Goal: Answer question/provide support: Share knowledge or assist other users

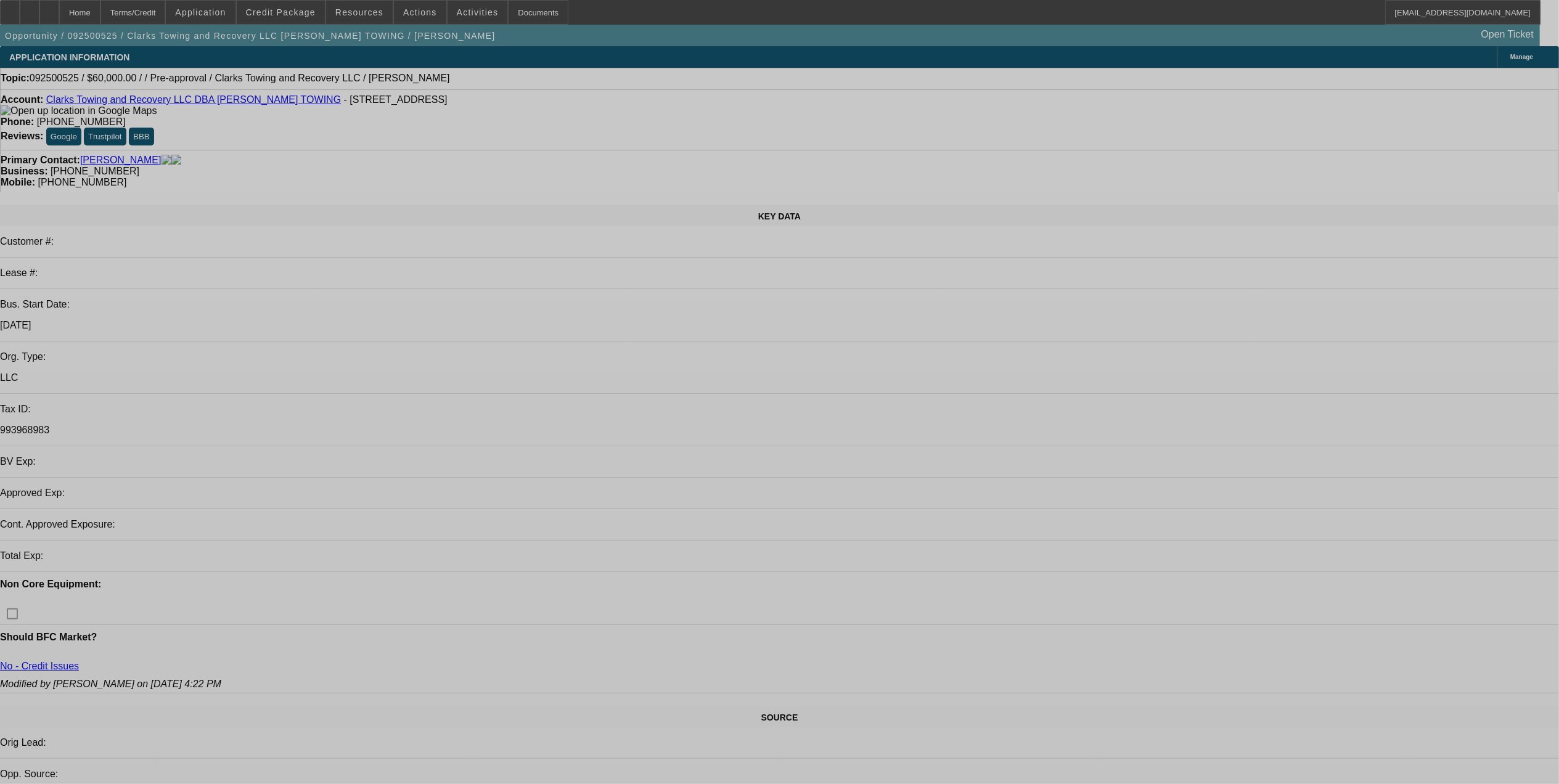
select select "0"
select select "2"
select select "0.1"
select select "4"
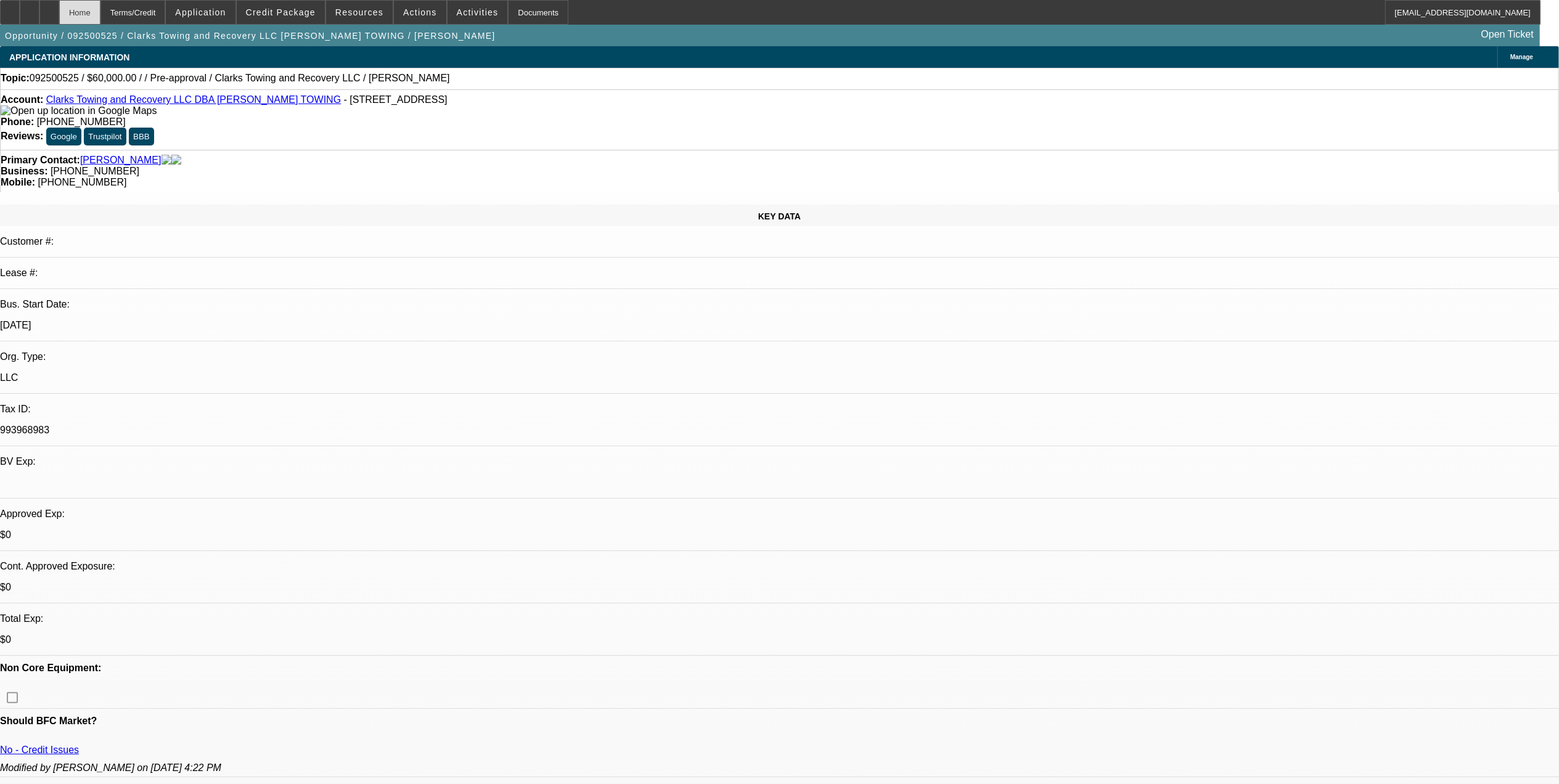
drag, startPoint x: 86, startPoint y: 18, endPoint x: 120, endPoint y: 8, distance: 35.4
click at [59, 18] on div at bounding box center [49, 12] width 20 height 25
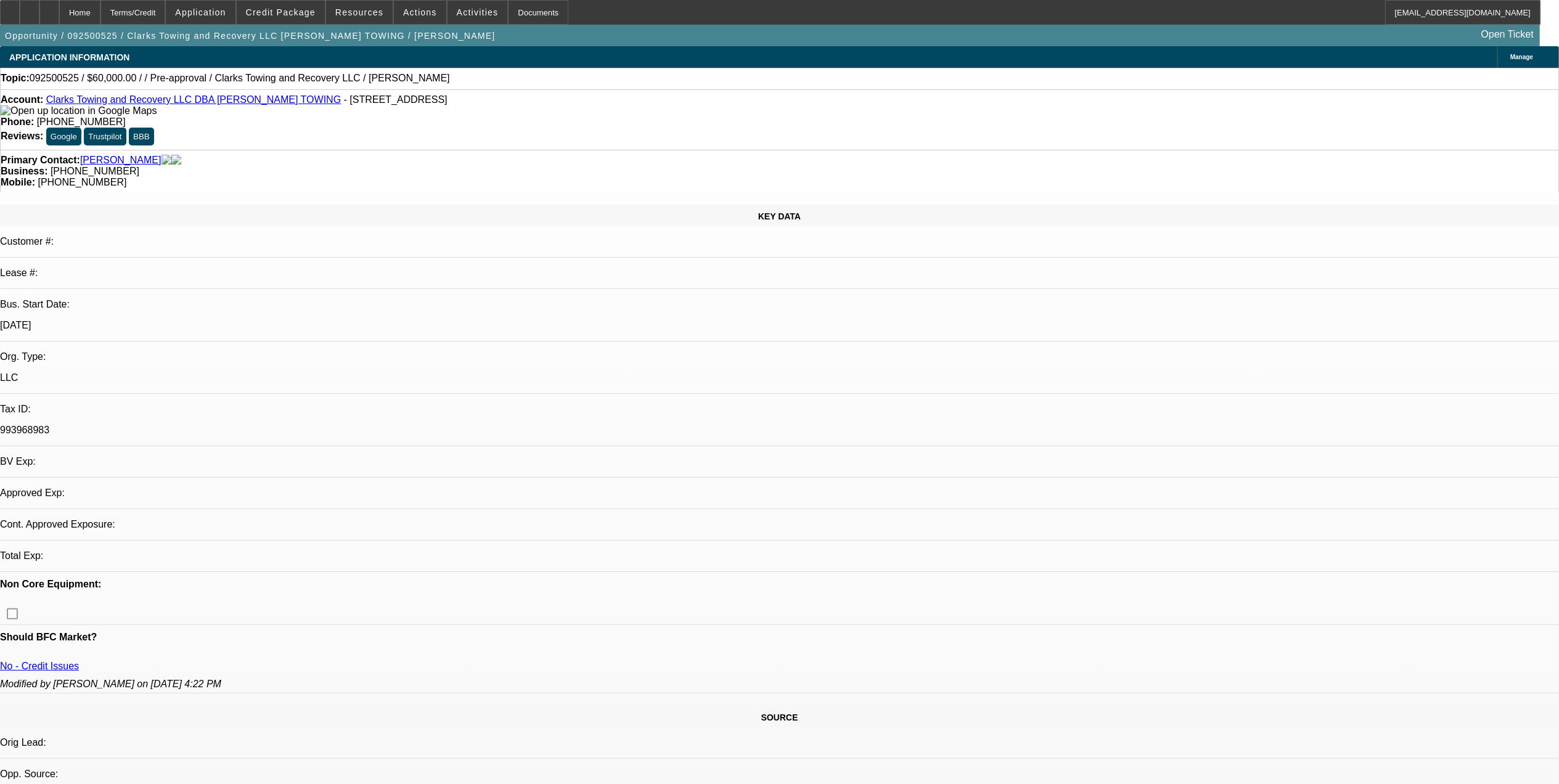
select select "0"
select select "2"
select select "0.1"
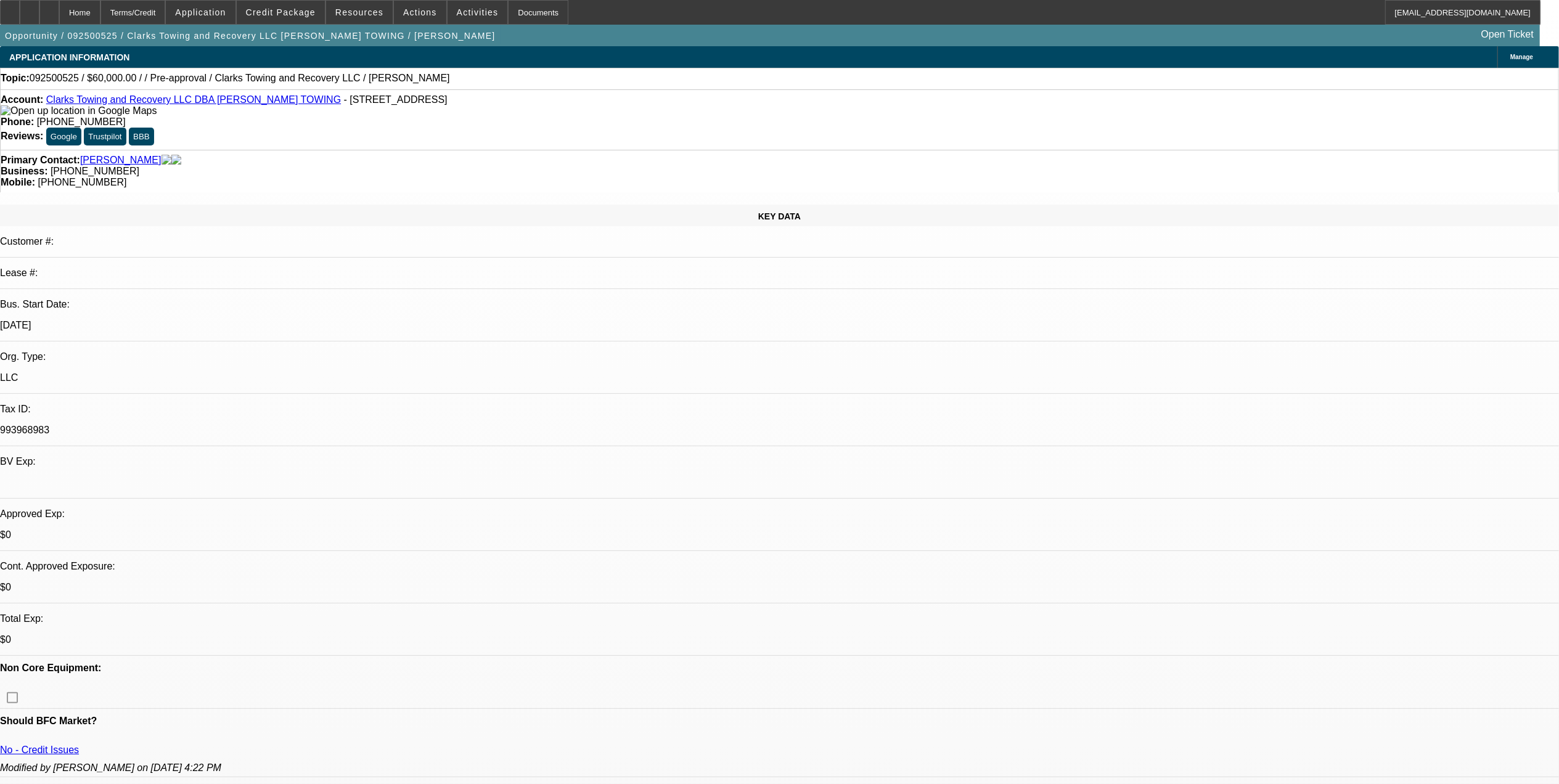
select select "1"
select select "2"
select select "4"
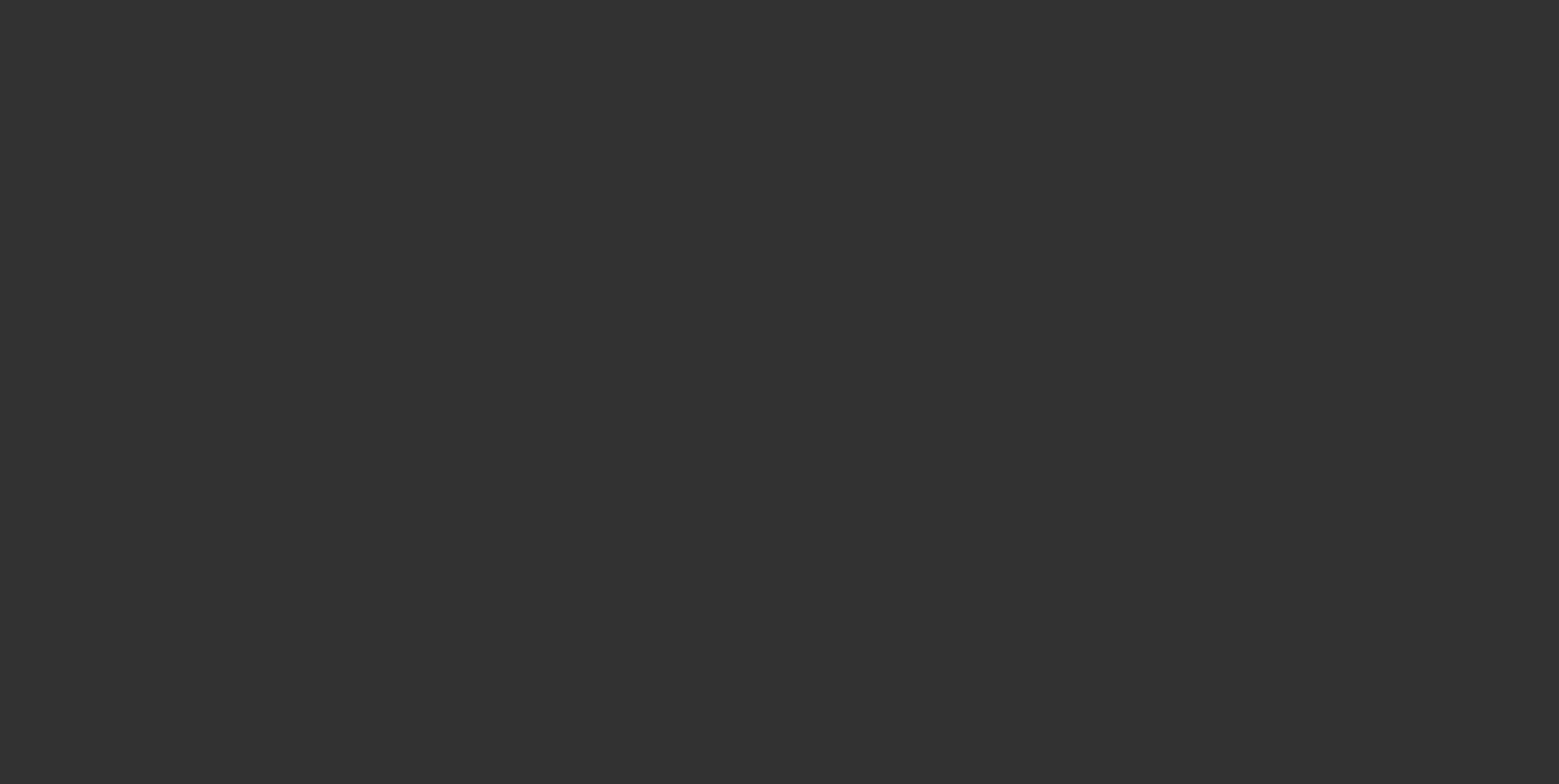
select select "0"
select select "2"
select select "0"
select select "2"
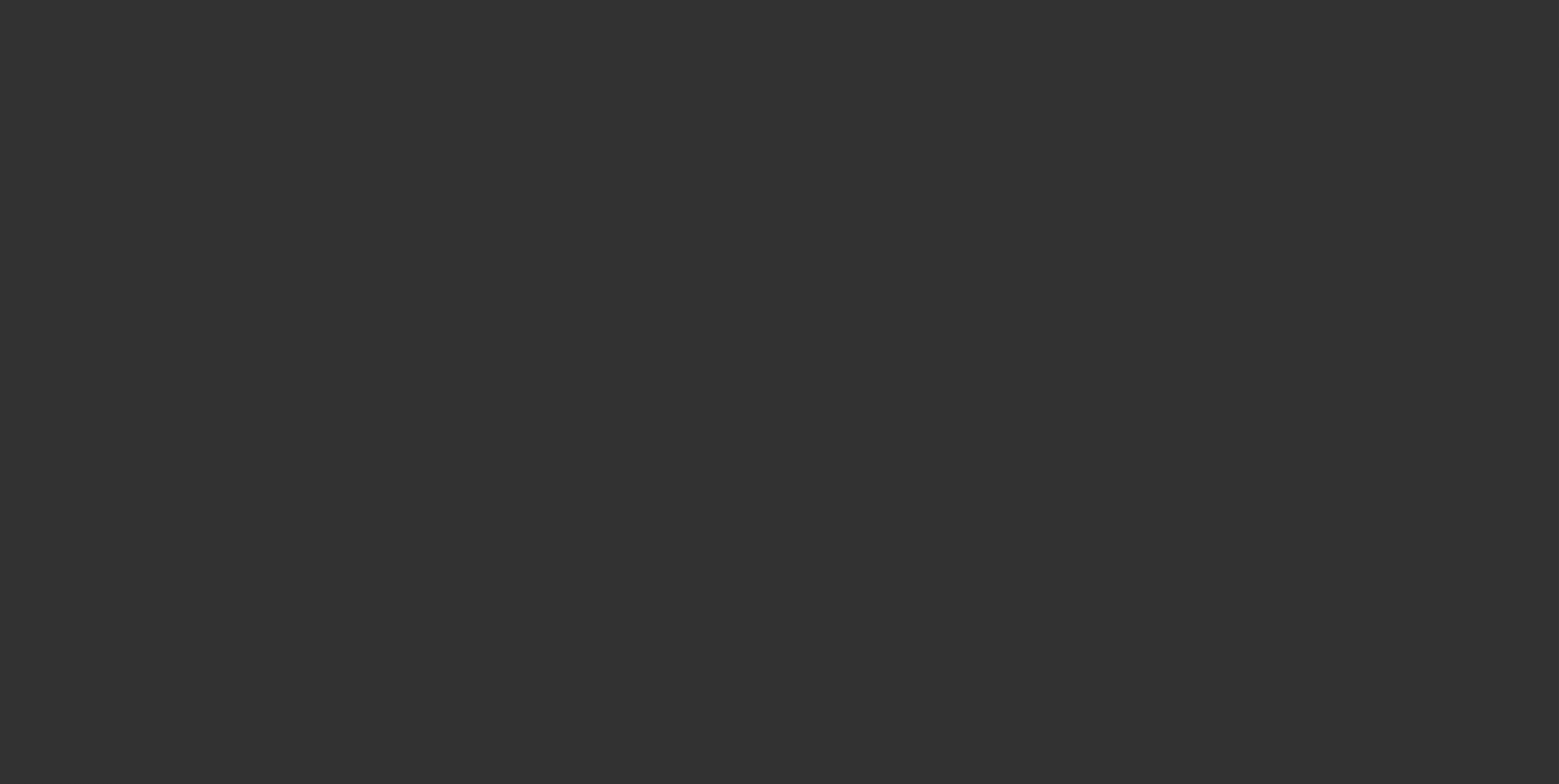
select select "0"
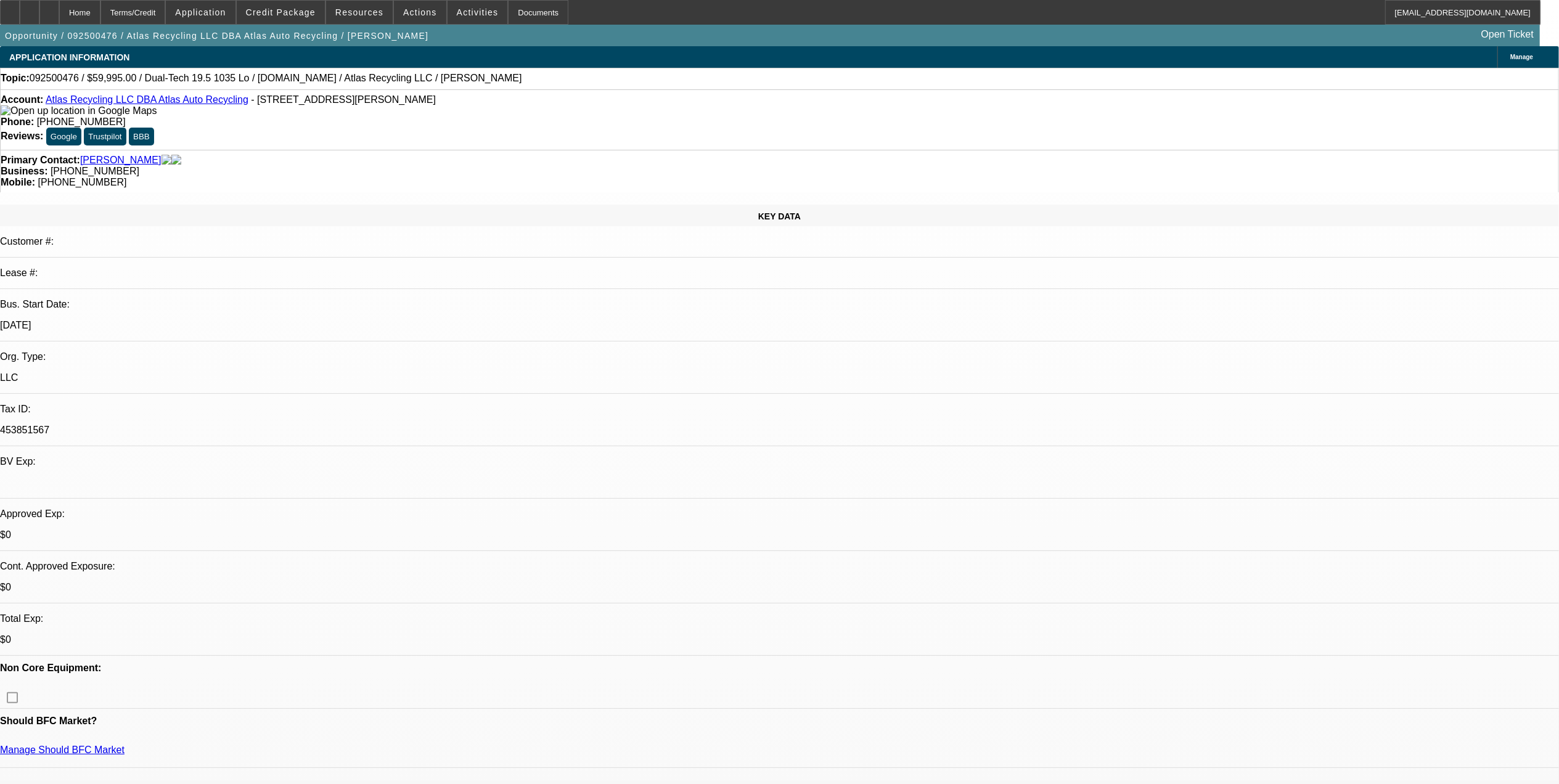
select select "1"
select select "2"
select select "6"
select select "1"
select select "2"
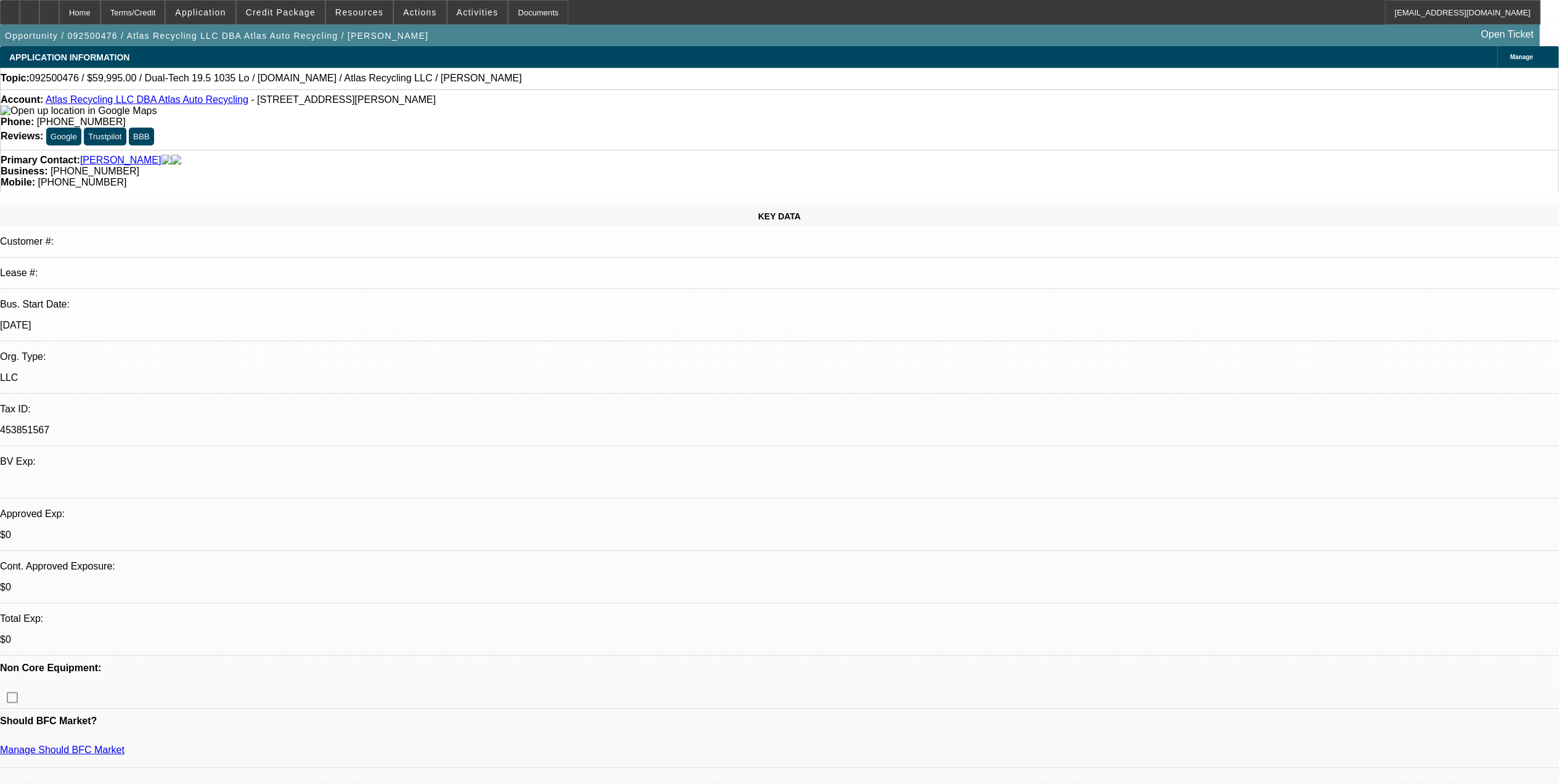
select select "6"
click at [1045, 155] on span "Reply All" at bounding box center [1144, 160] width 34 height 10
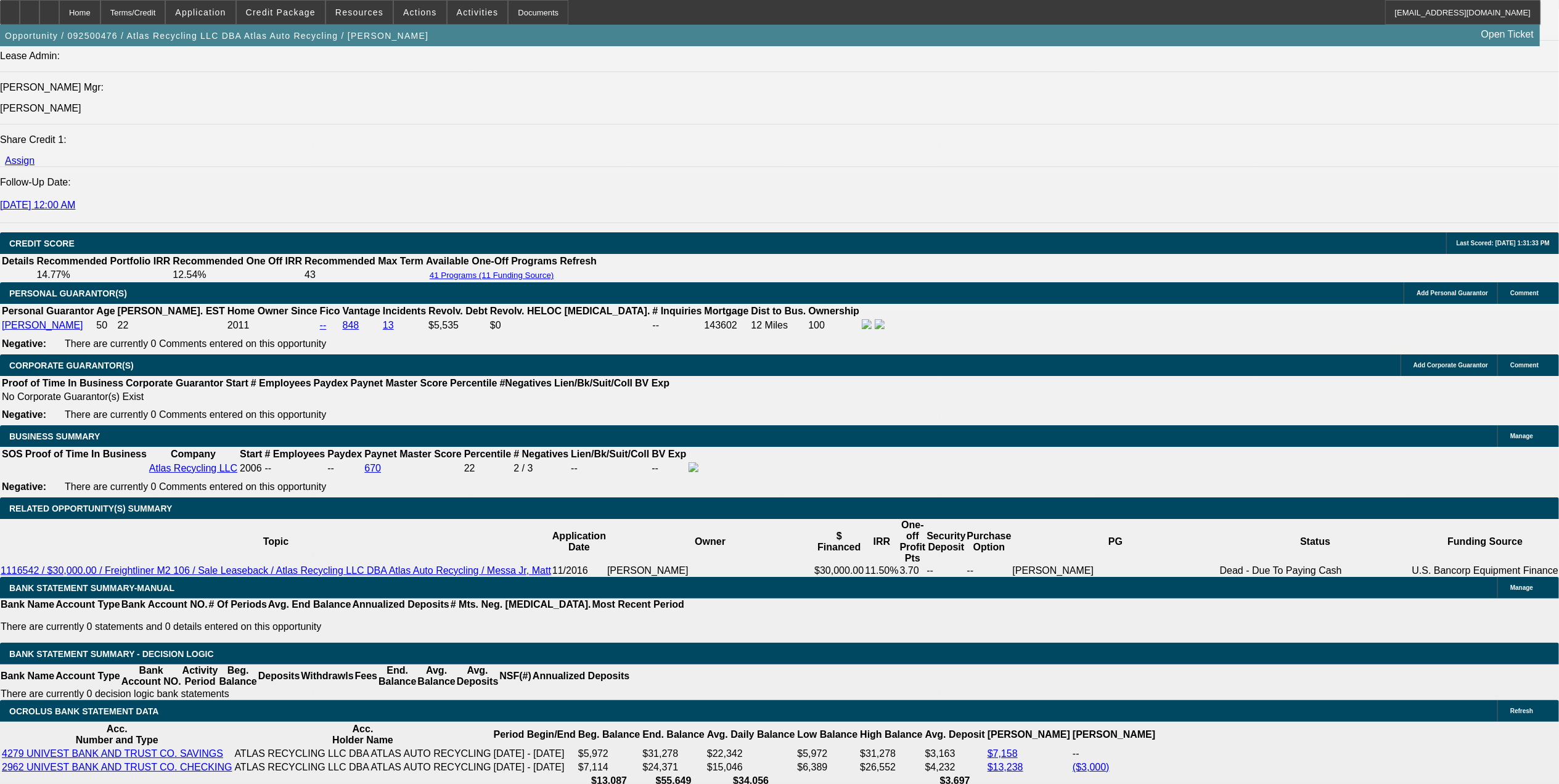
scroll to position [1561, 0]
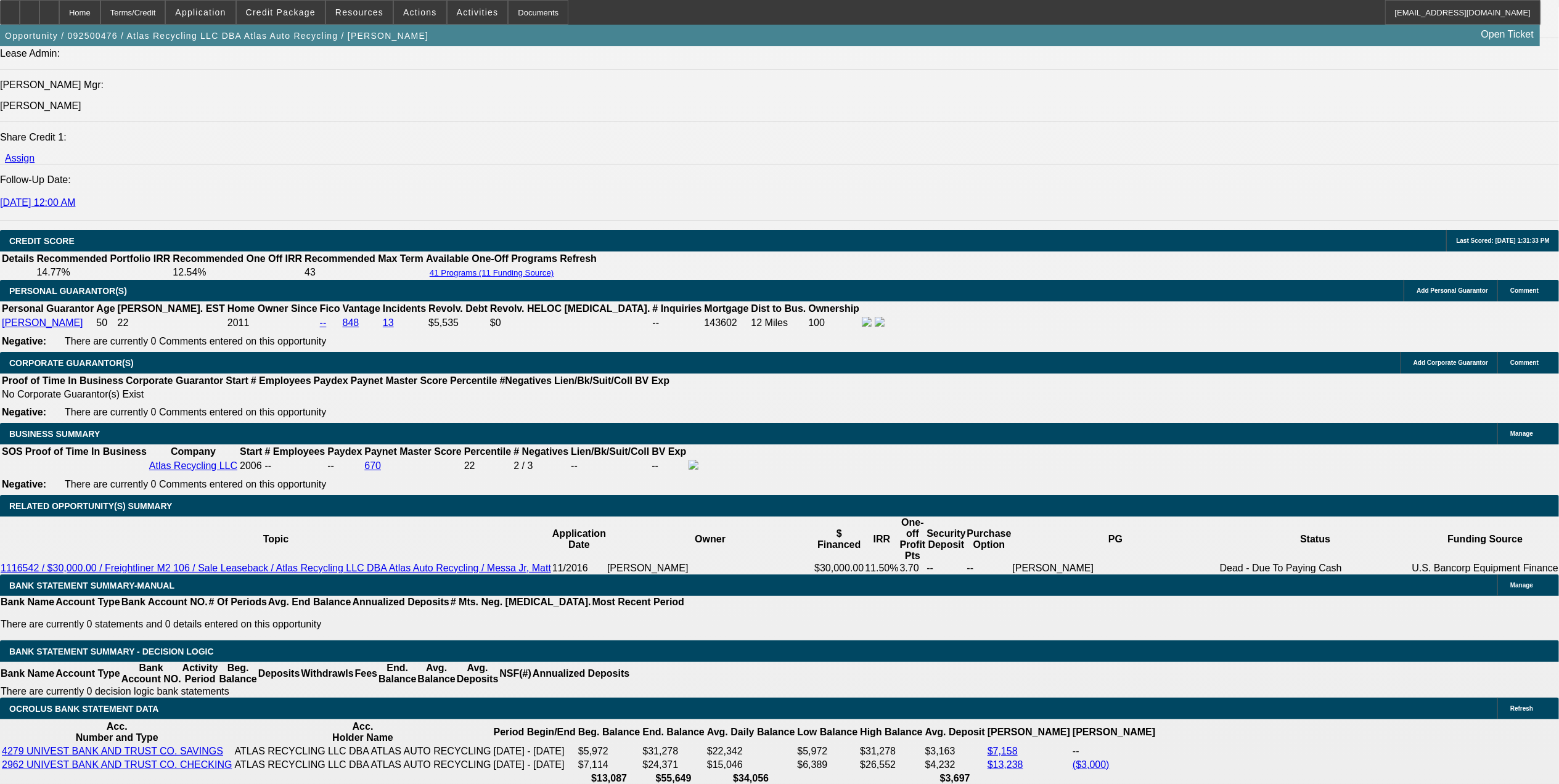
click at [59, 14] on div at bounding box center [49, 12] width 20 height 25
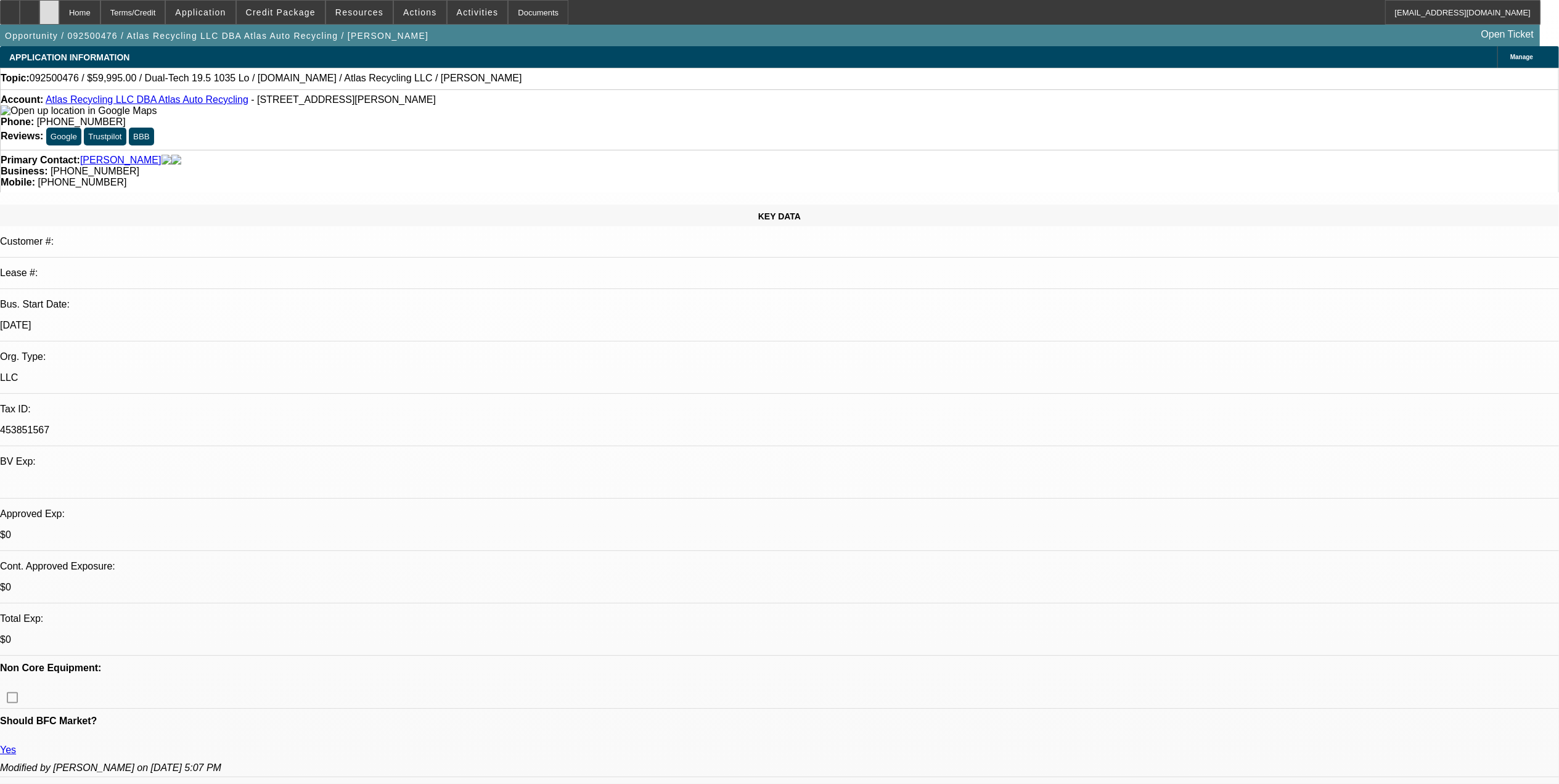
select select "0"
select select "2"
select select "0"
select select "2"
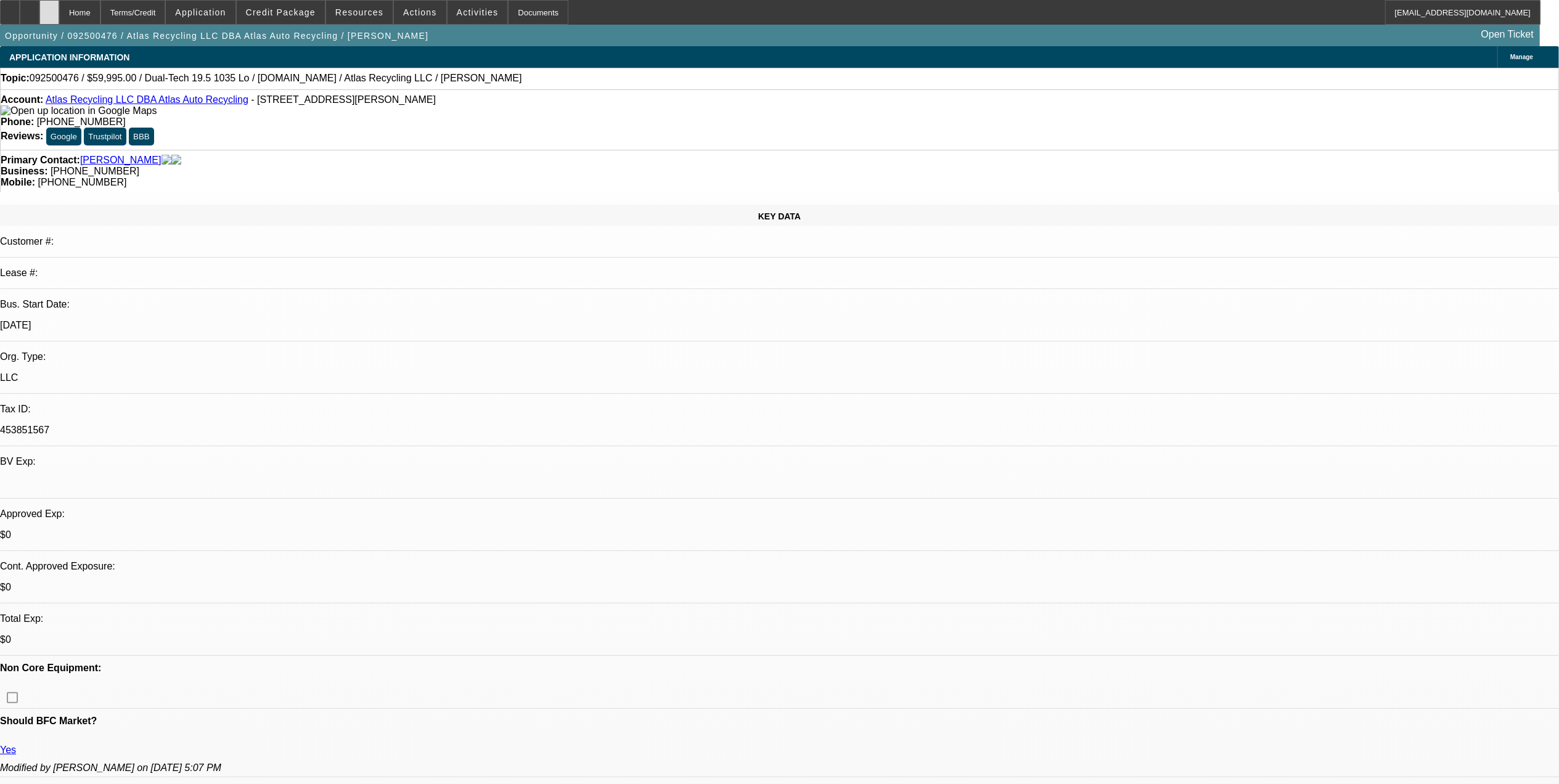
select select "0"
select select "1"
select select "2"
select select "6"
select select "1"
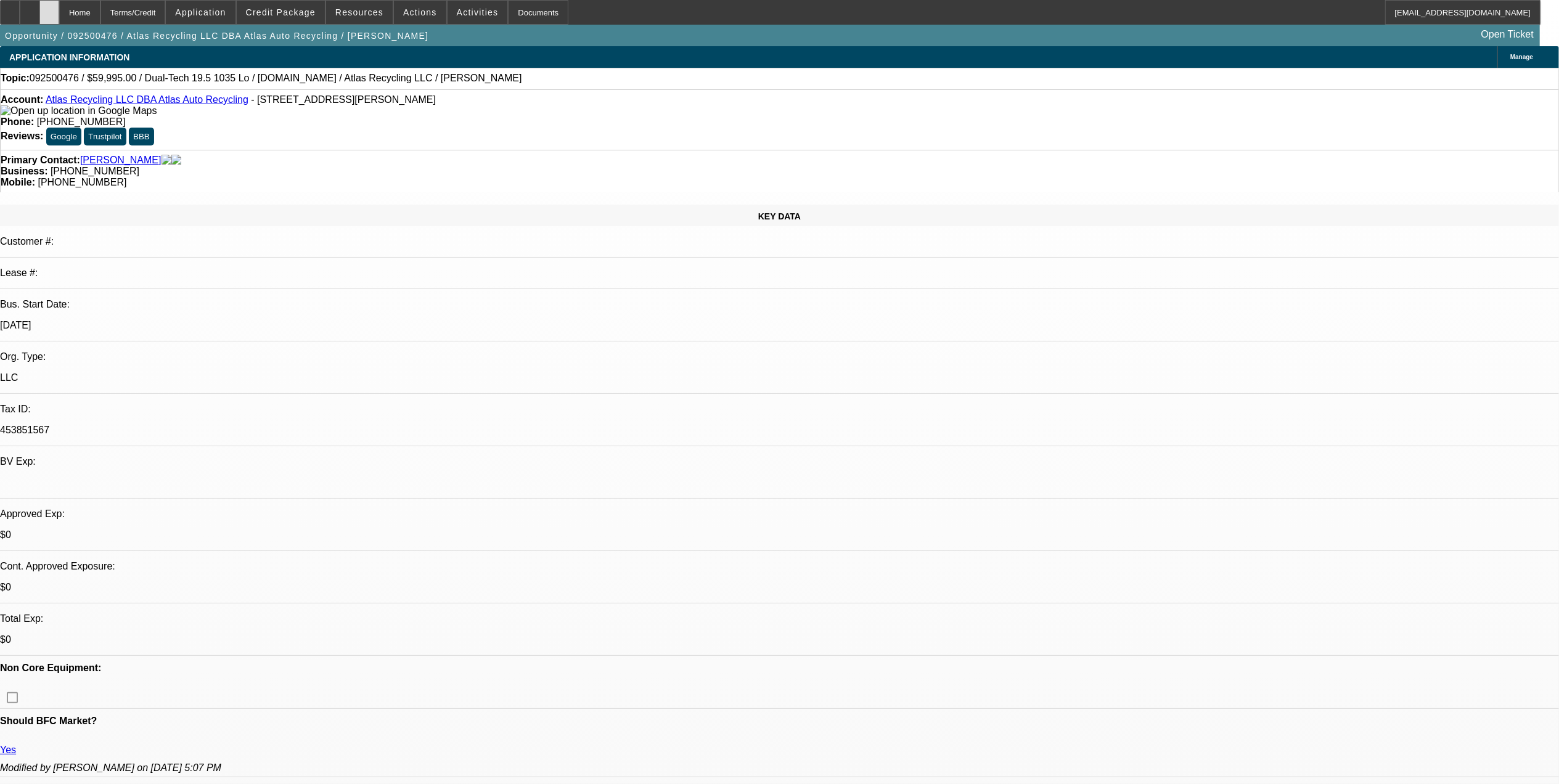
select select "2"
select select "6"
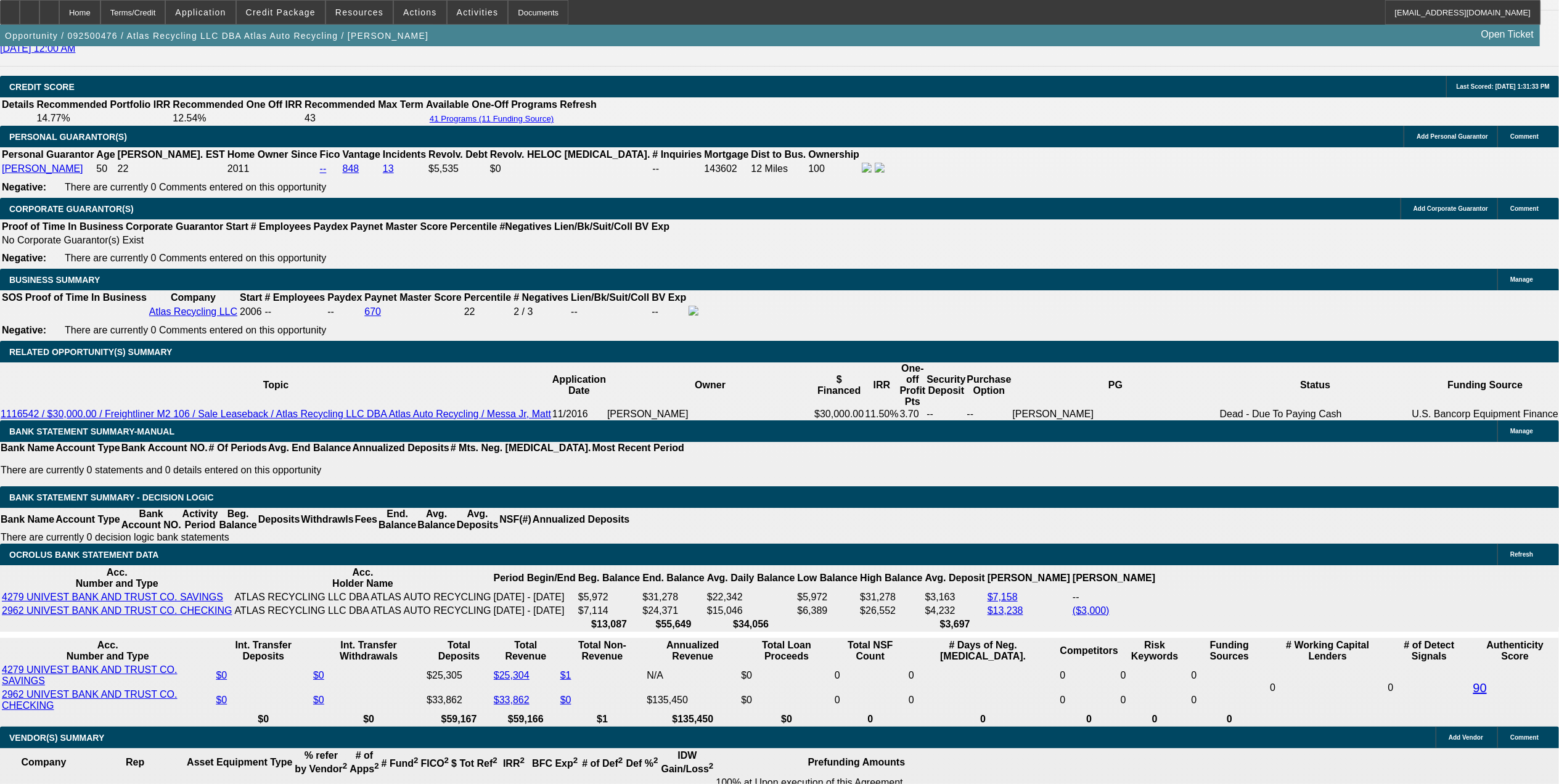
scroll to position [1725, 0]
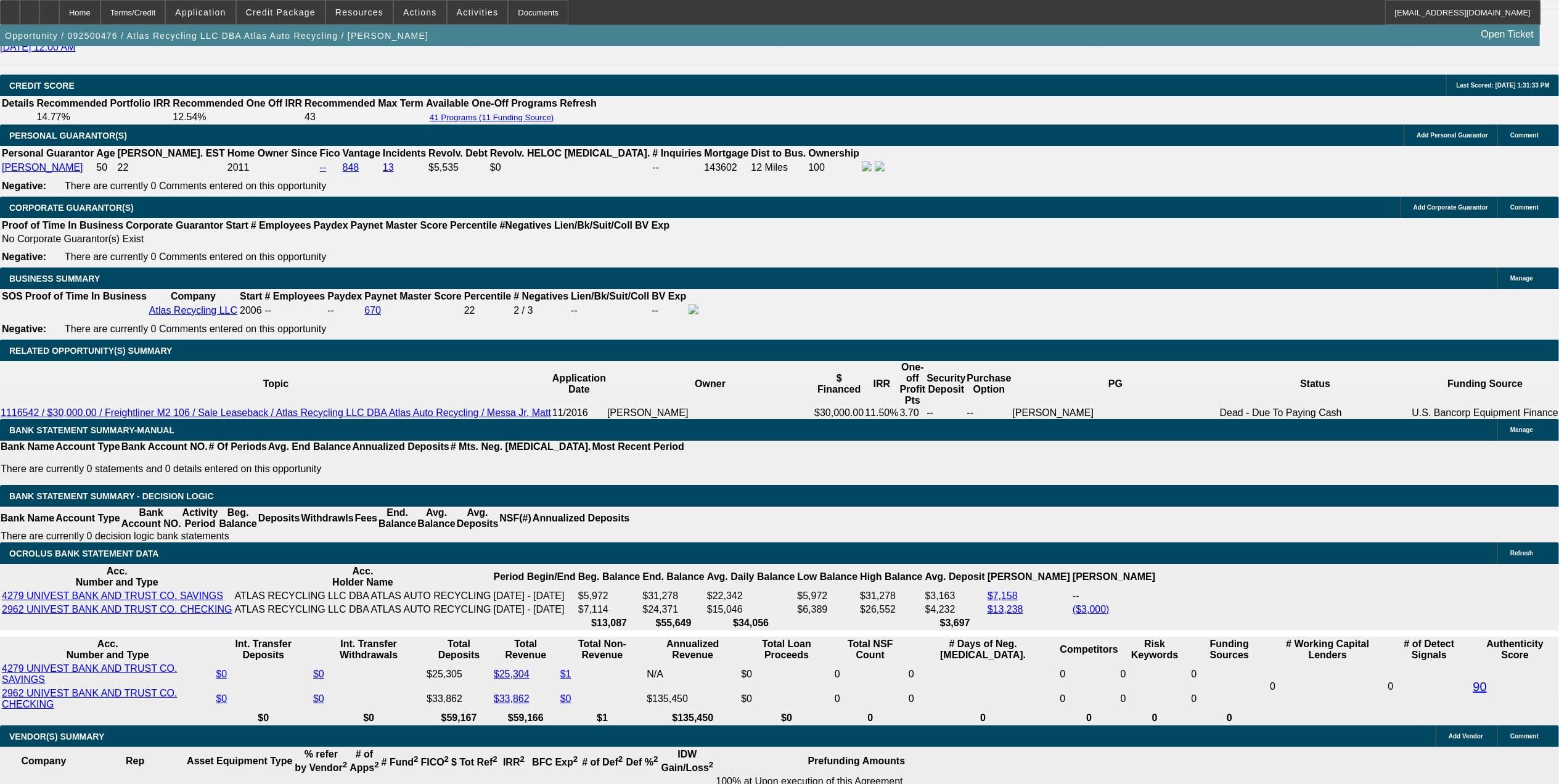
click at [50, 8] on icon at bounding box center [50, 8] width 0 height 0
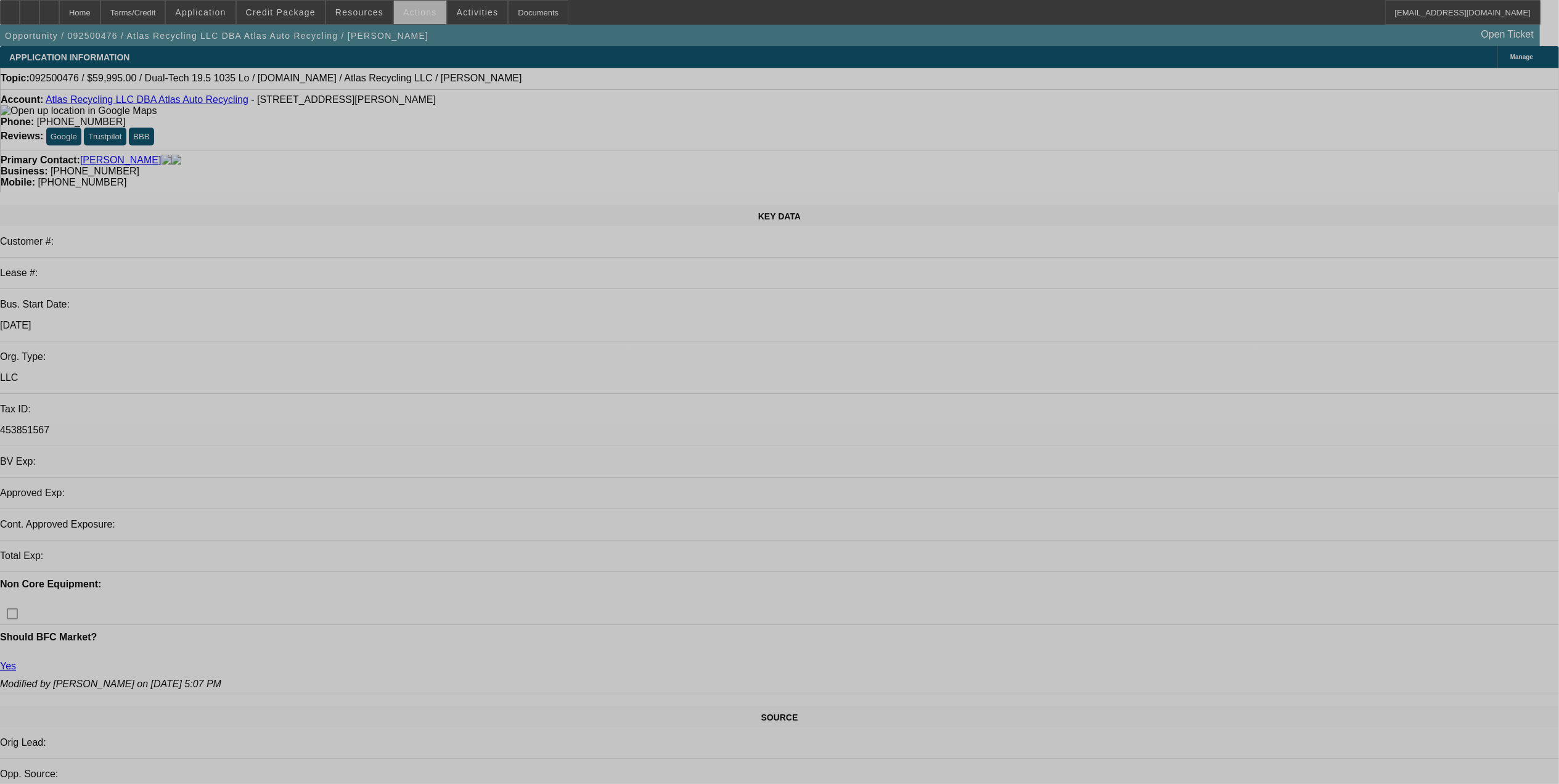
select select "0"
select select "2"
select select "0"
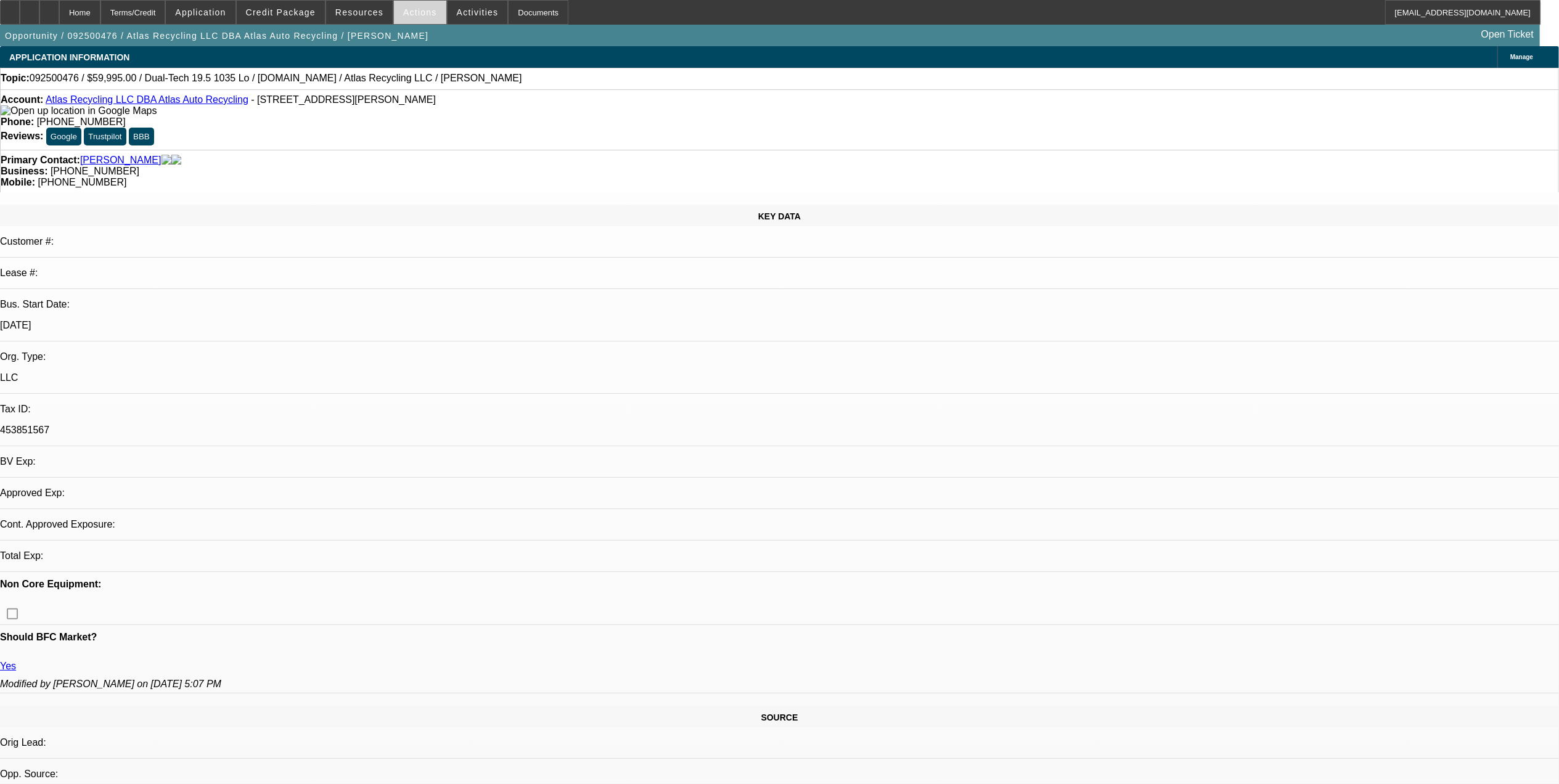
select select "2"
select select "0"
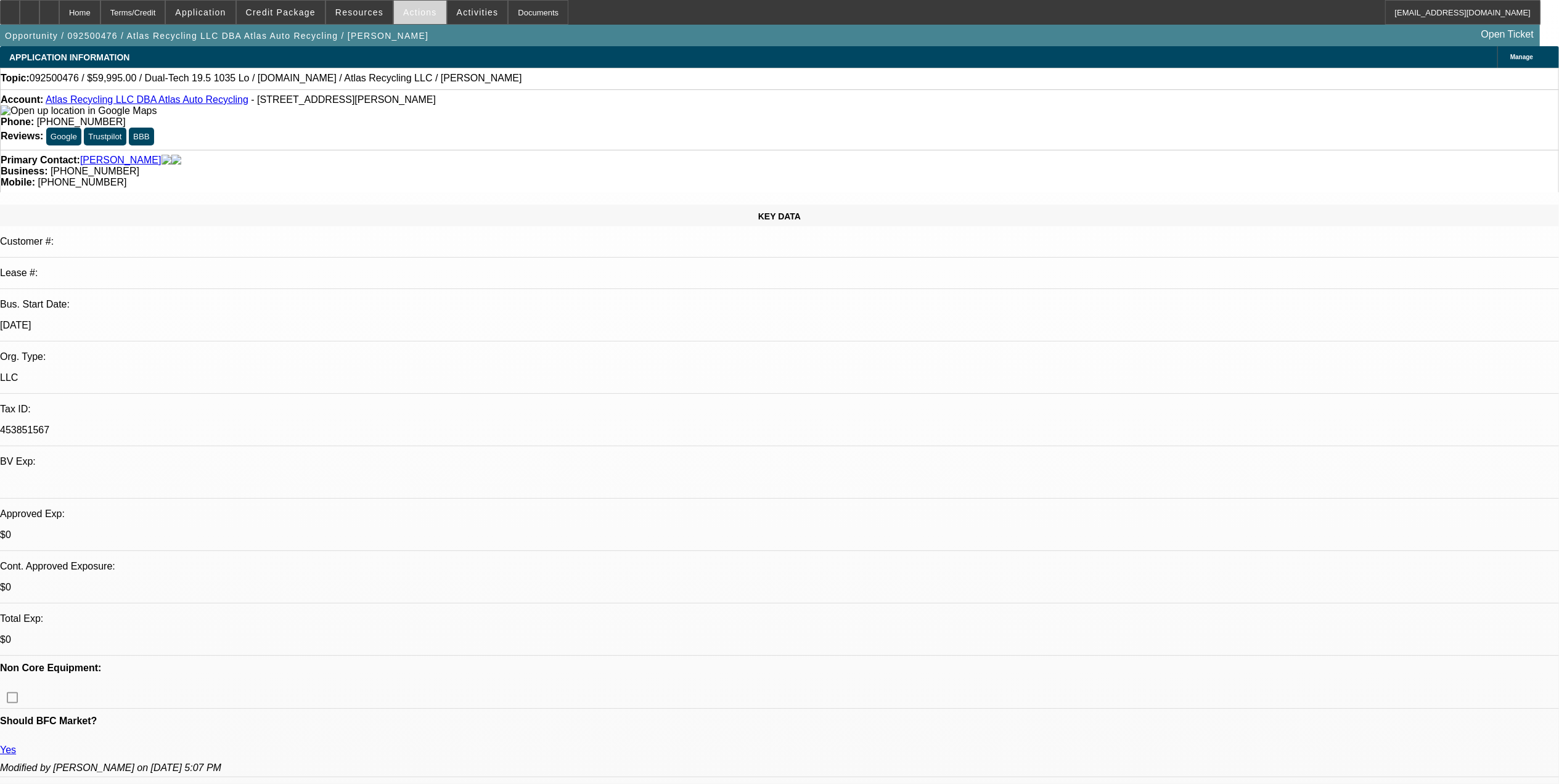
select select "1"
select select "2"
select select "6"
select select "1"
select select "2"
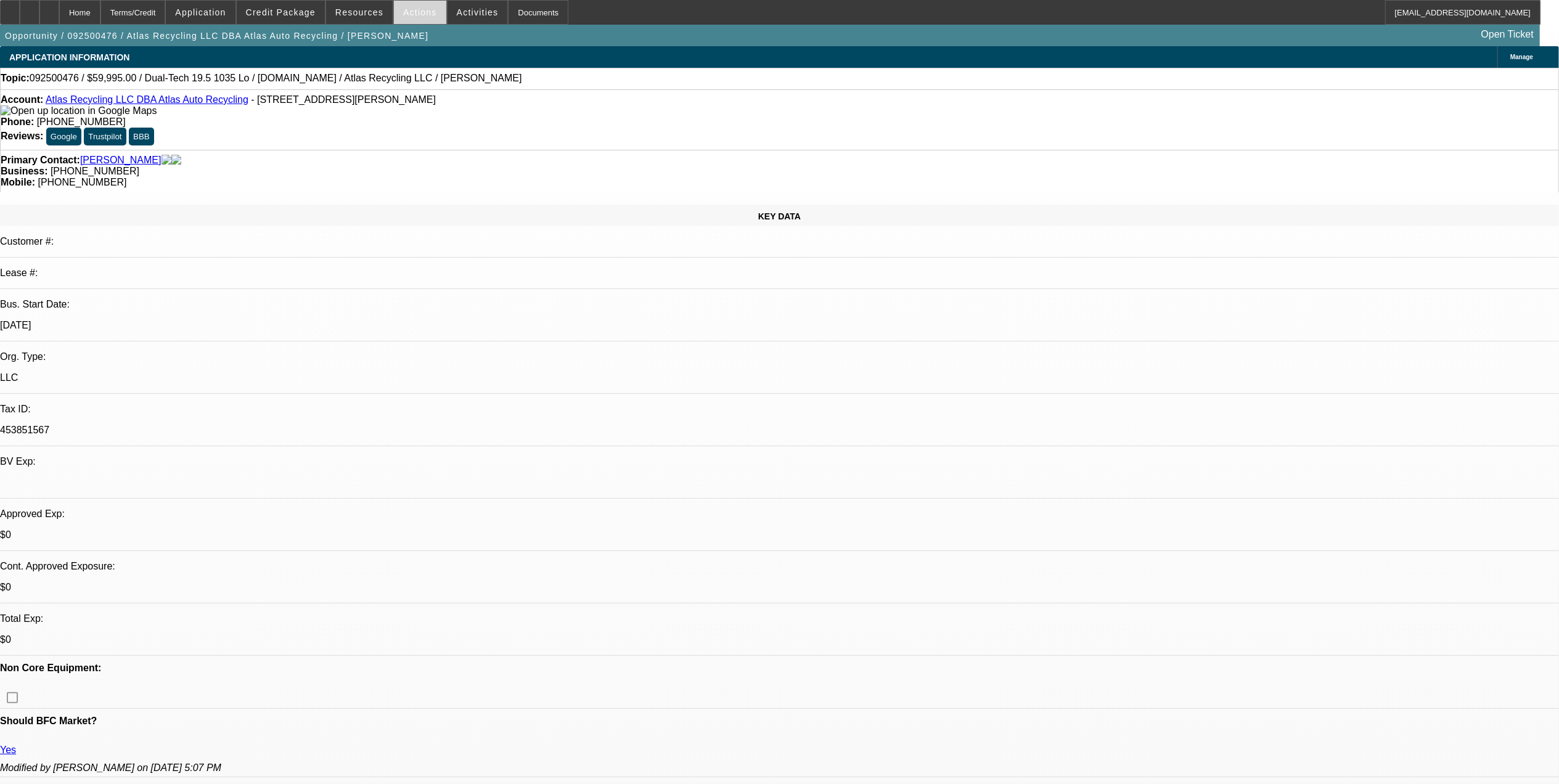
select select "6"
click at [59, 6] on div at bounding box center [49, 12] width 20 height 25
select select "0"
select select "2"
select select "0"
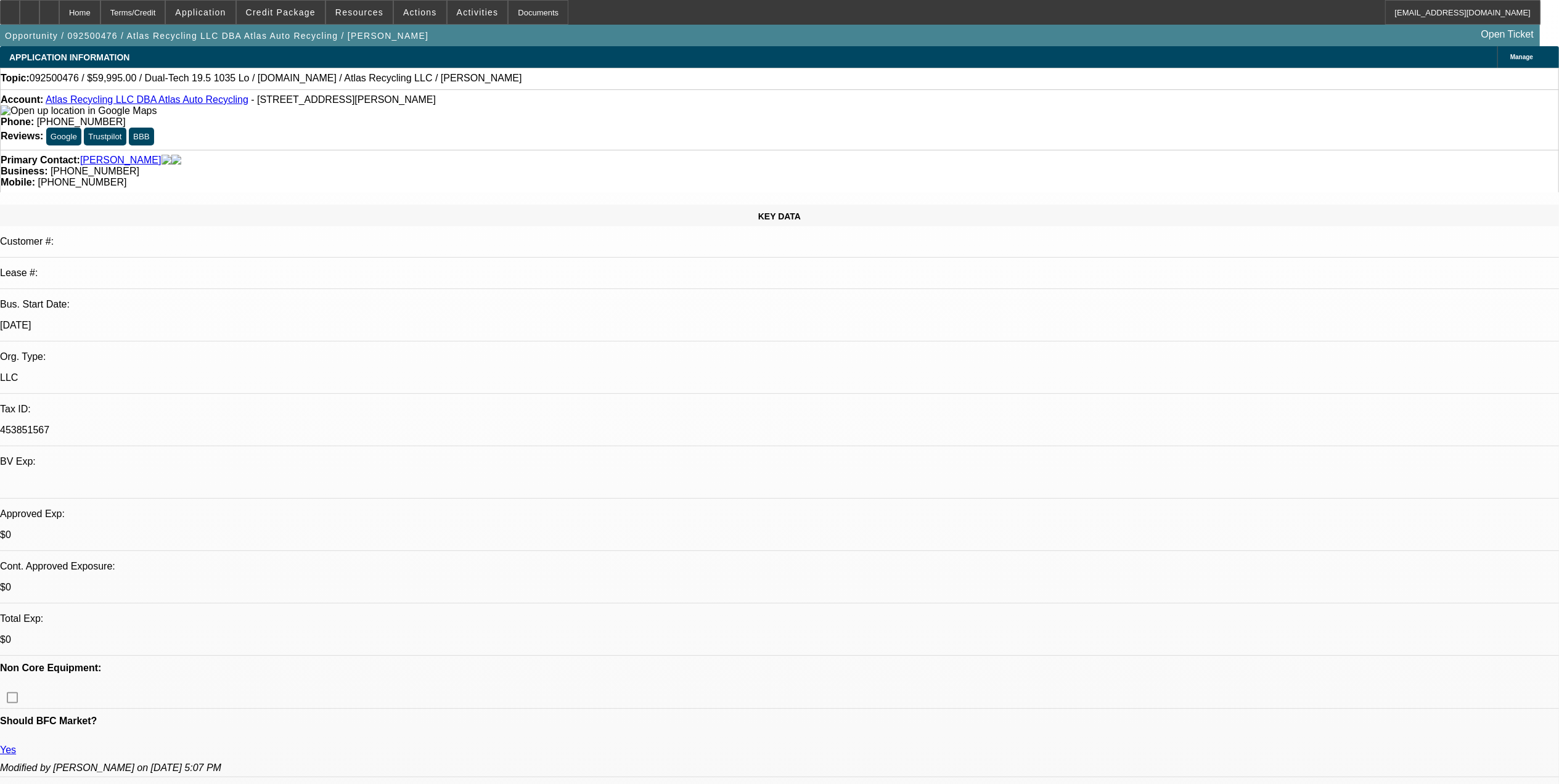
select select "0"
select select "2"
select select "0"
select select "1"
select select "2"
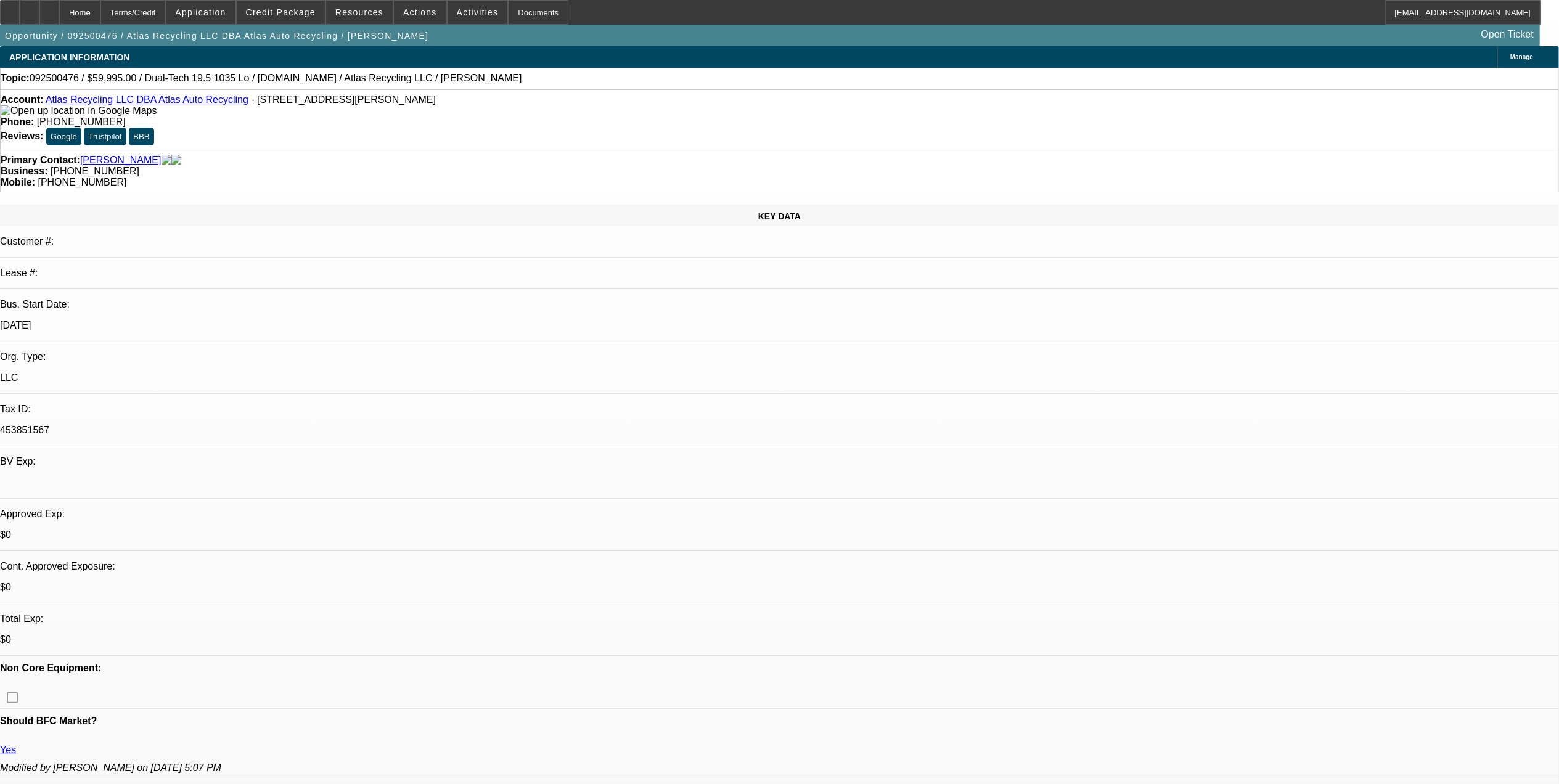
select select "6"
select select "1"
select select "2"
select select "6"
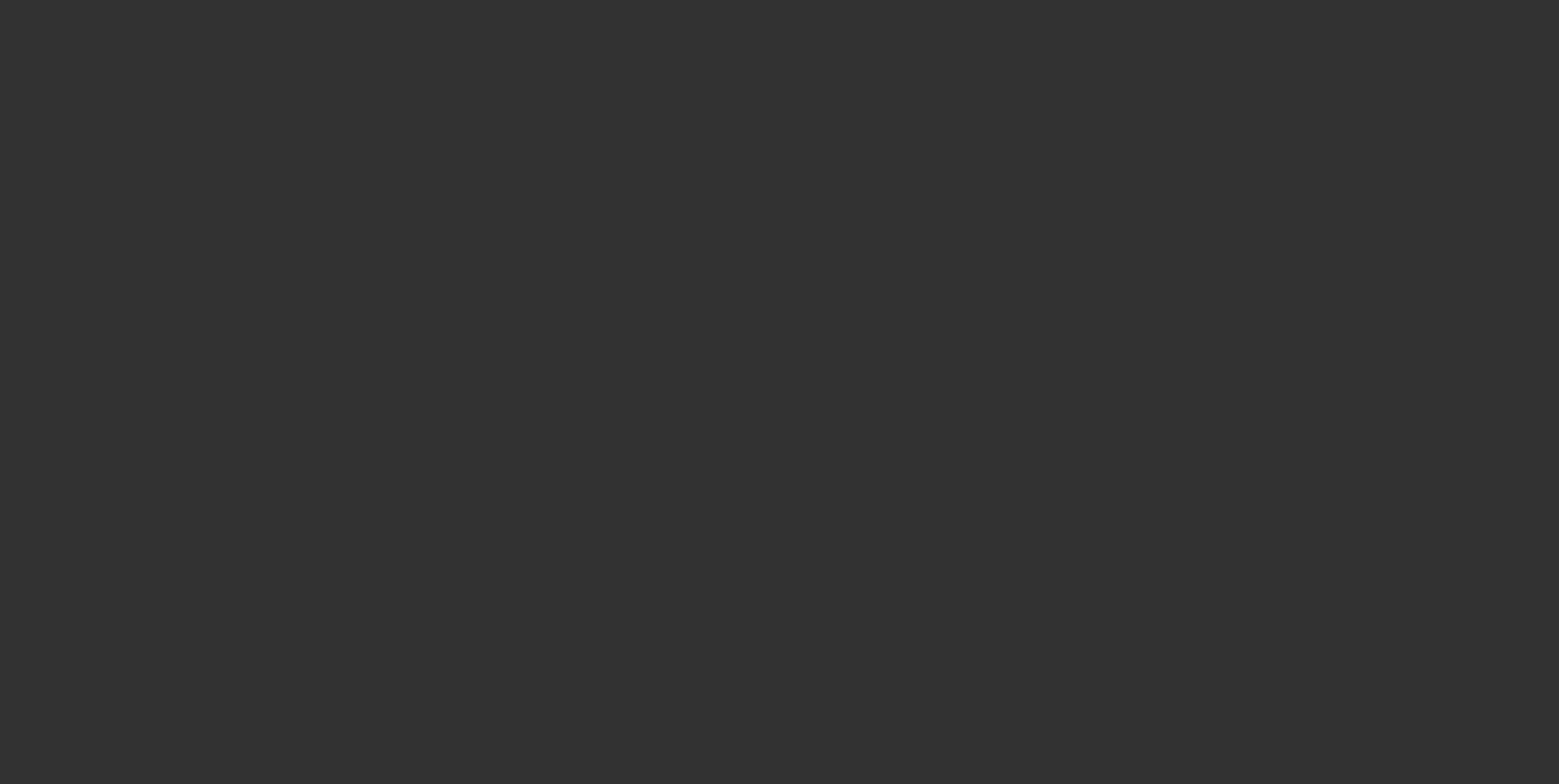
drag, startPoint x: 562, startPoint y: 165, endPoint x: 664, endPoint y: 132, distance: 107.2
click at [629, 132] on div at bounding box center [780, 392] width 1559 height 784
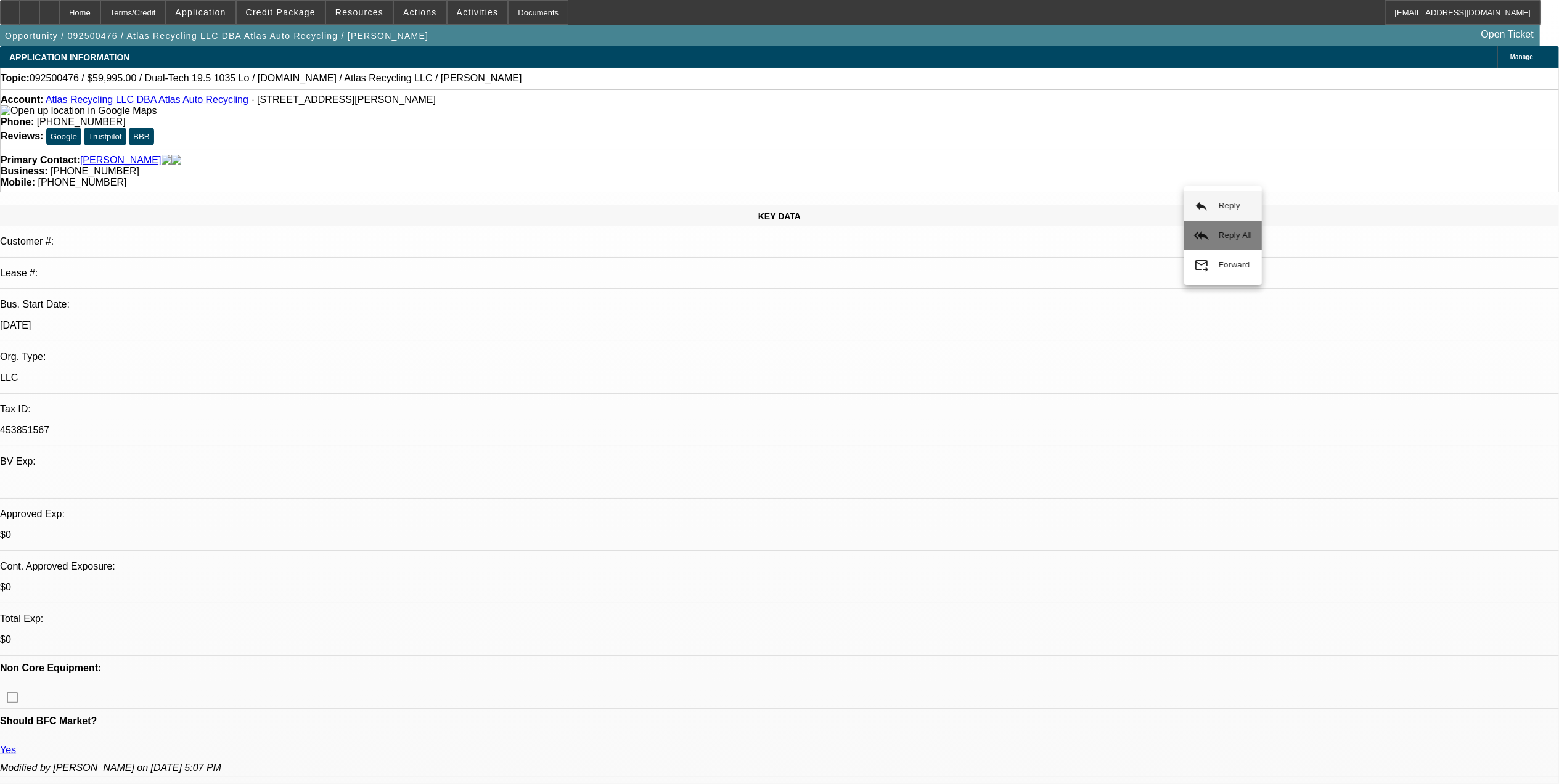
click at [1234, 233] on span "Reply All" at bounding box center [1236, 236] width 34 height 10
drag, startPoint x: 435, startPoint y: 458, endPoint x: 269, endPoint y: 433, distance: 167.9
